Goal: Information Seeking & Learning: Understand process/instructions

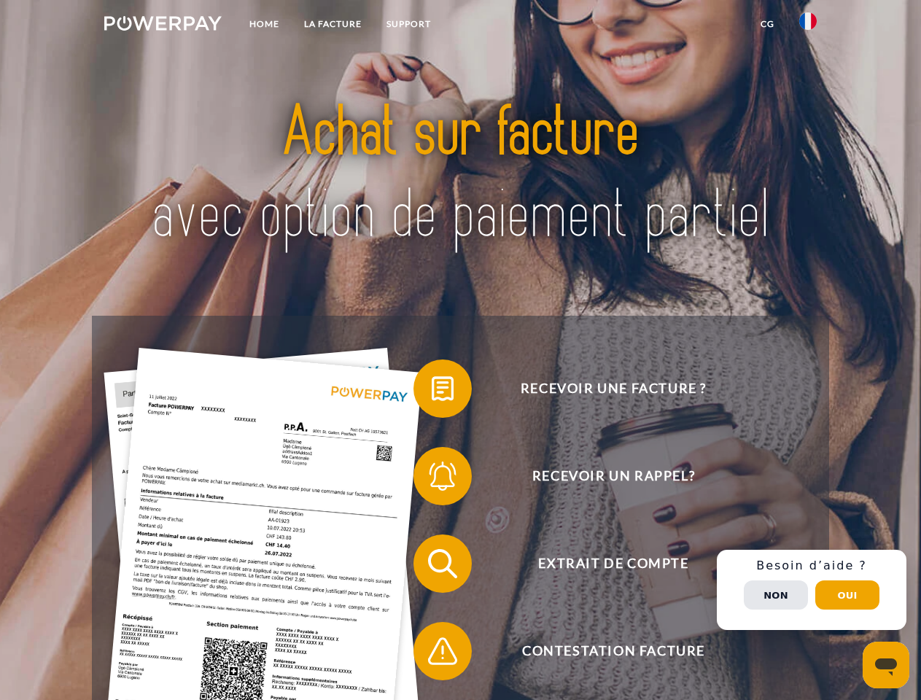
click at [163, 26] on img at bounding box center [162, 23] width 117 height 15
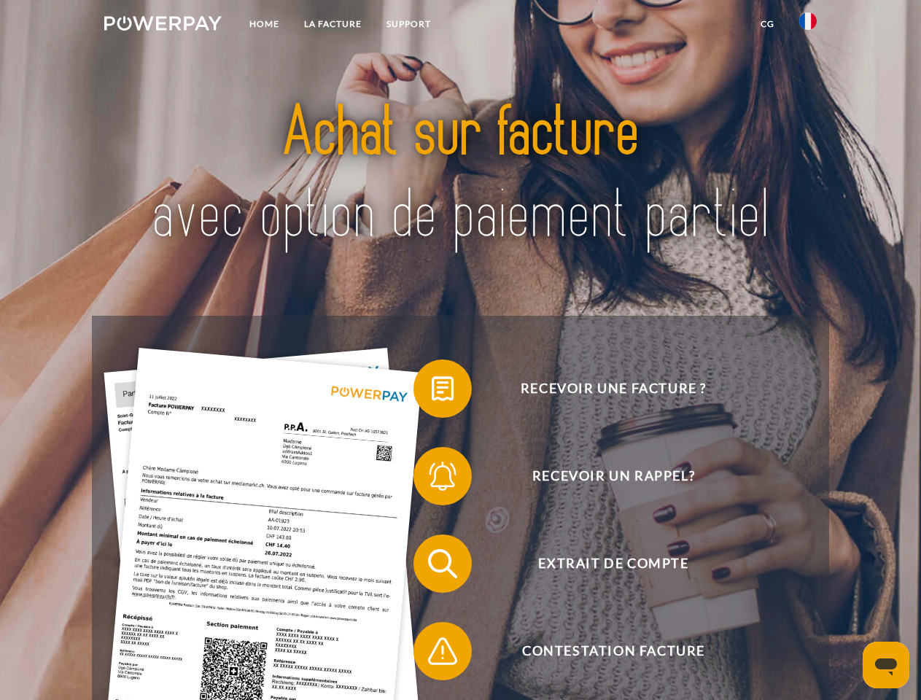
click at [808, 26] on img at bounding box center [807, 20] width 17 height 17
click at [767, 24] on link "CG" at bounding box center [767, 24] width 39 height 26
click at [432, 392] on span at bounding box center [420, 388] width 73 height 73
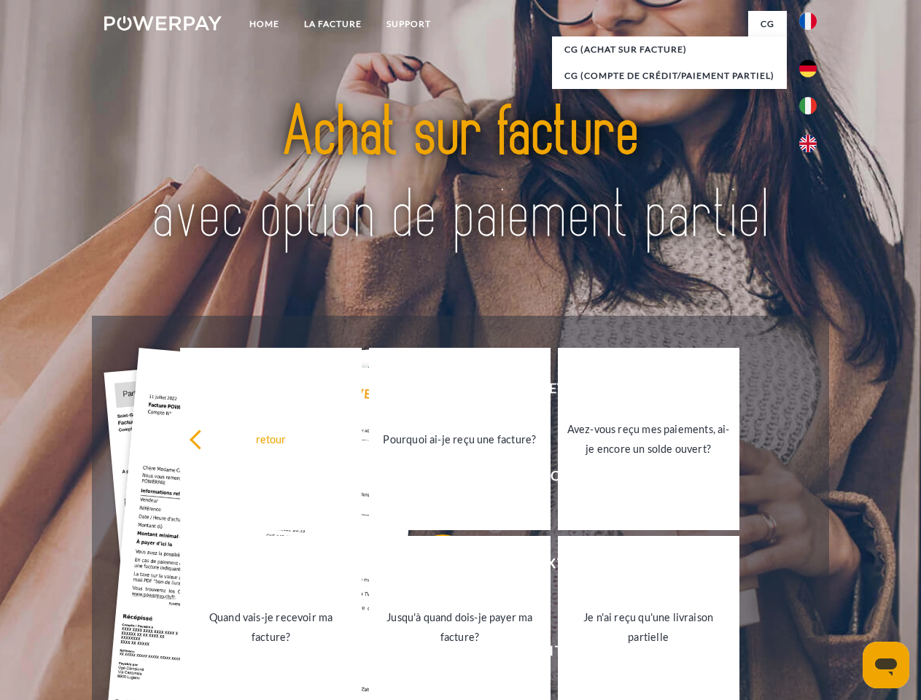
click at [432, 479] on div "retour Pourquoi ai-je reçu une facture? Avez-vous reçu mes paiements, ai-je enc…" at bounding box center [460, 533] width 589 height 376
click at [432, 567] on link "Jusqu'à quand dois-je payer ma facture?" at bounding box center [460, 627] width 182 height 182
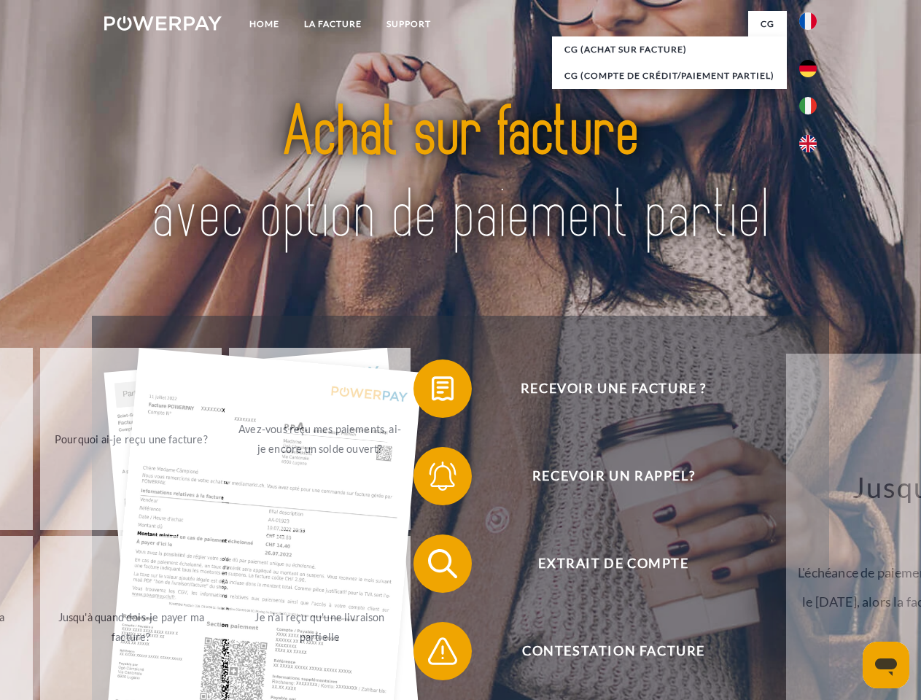
click at [432, 654] on span at bounding box center [420, 651] width 73 height 73
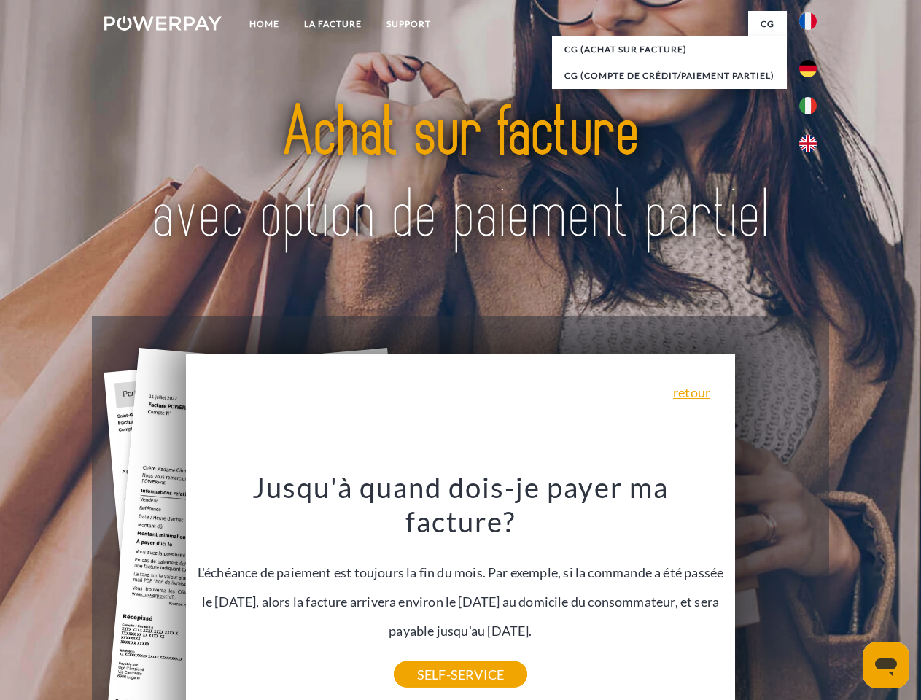
click at [812, 590] on div "Recevoir une facture ? Recevoir un rappel? Extrait de compte retour" at bounding box center [460, 607] width 736 height 583
click at [776, 593] on span "Extrait de compte" at bounding box center [613, 563] width 357 height 58
click at [847, 595] on header "Home LA FACTURE Support" at bounding box center [460, 503] width 921 height 1007
